Goal: Check status: Check status

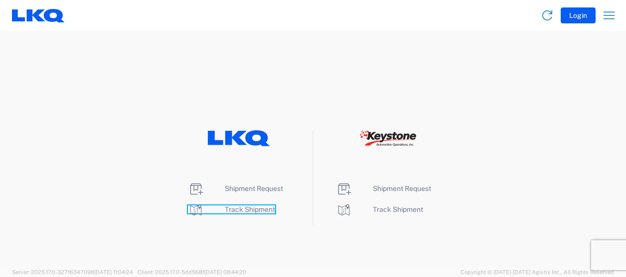
click at [236, 209] on span "Track Shipment" at bounding box center [250, 210] width 50 height 8
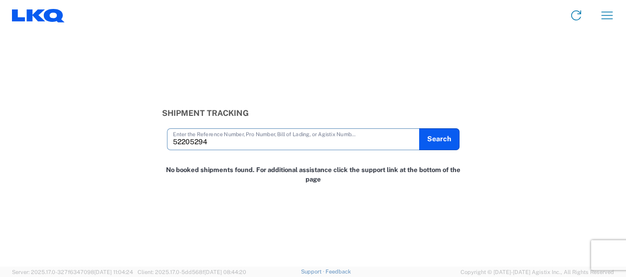
click at [186, 140] on input "52205294" at bounding box center [293, 138] width 241 height 17
drag, startPoint x: 180, startPoint y: 141, endPoint x: 182, endPoint y: 148, distance: 6.8
click at [181, 141] on input "5205294" at bounding box center [293, 138] width 241 height 17
drag, startPoint x: 181, startPoint y: 141, endPoint x: 172, endPoint y: 186, distance: 45.6
click at [181, 141] on input "52205294" at bounding box center [293, 138] width 241 height 17
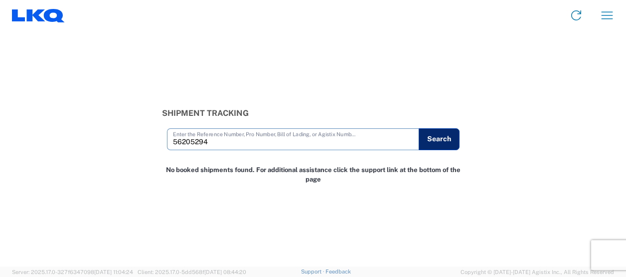
type input "56205294"
click at [434, 142] on button "Search" at bounding box center [438, 140] width 41 height 22
